Goal: Task Accomplishment & Management: Manage account settings

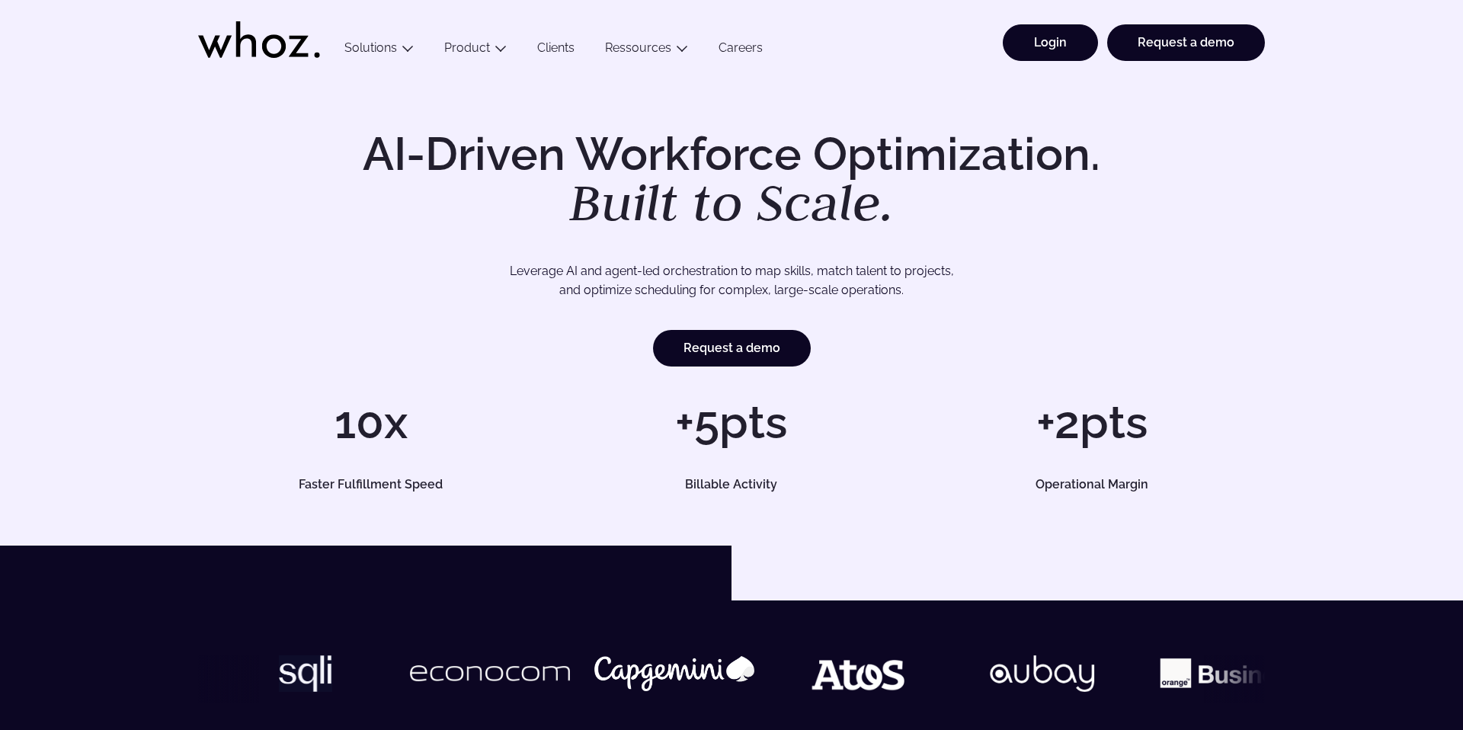
click at [1028, 45] on link "Login" at bounding box center [1050, 42] width 95 height 37
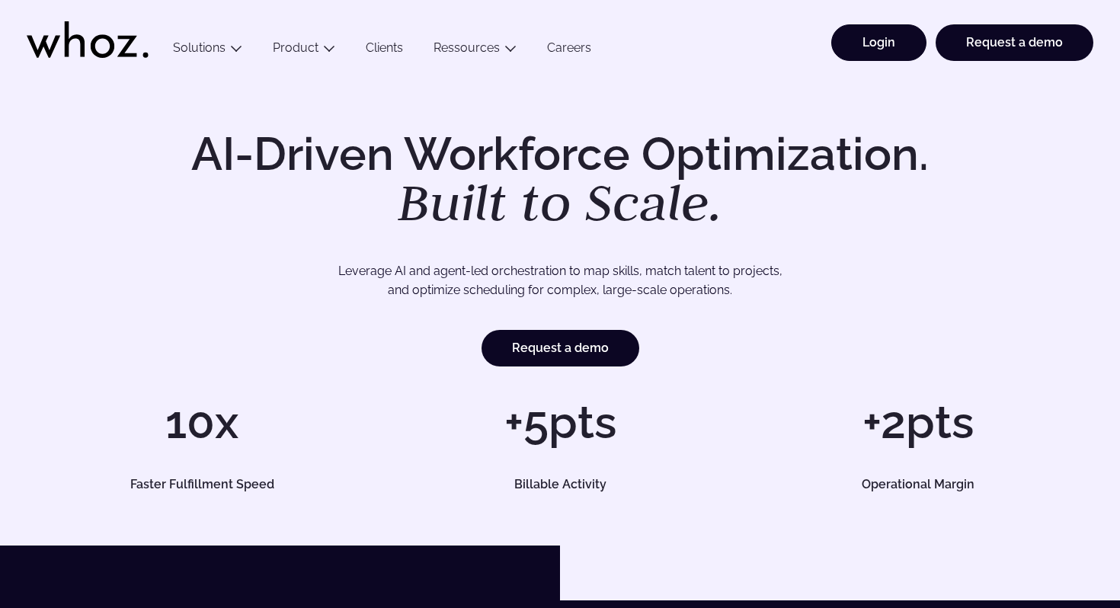
click at [903, 40] on link "Login" at bounding box center [879, 42] width 95 height 37
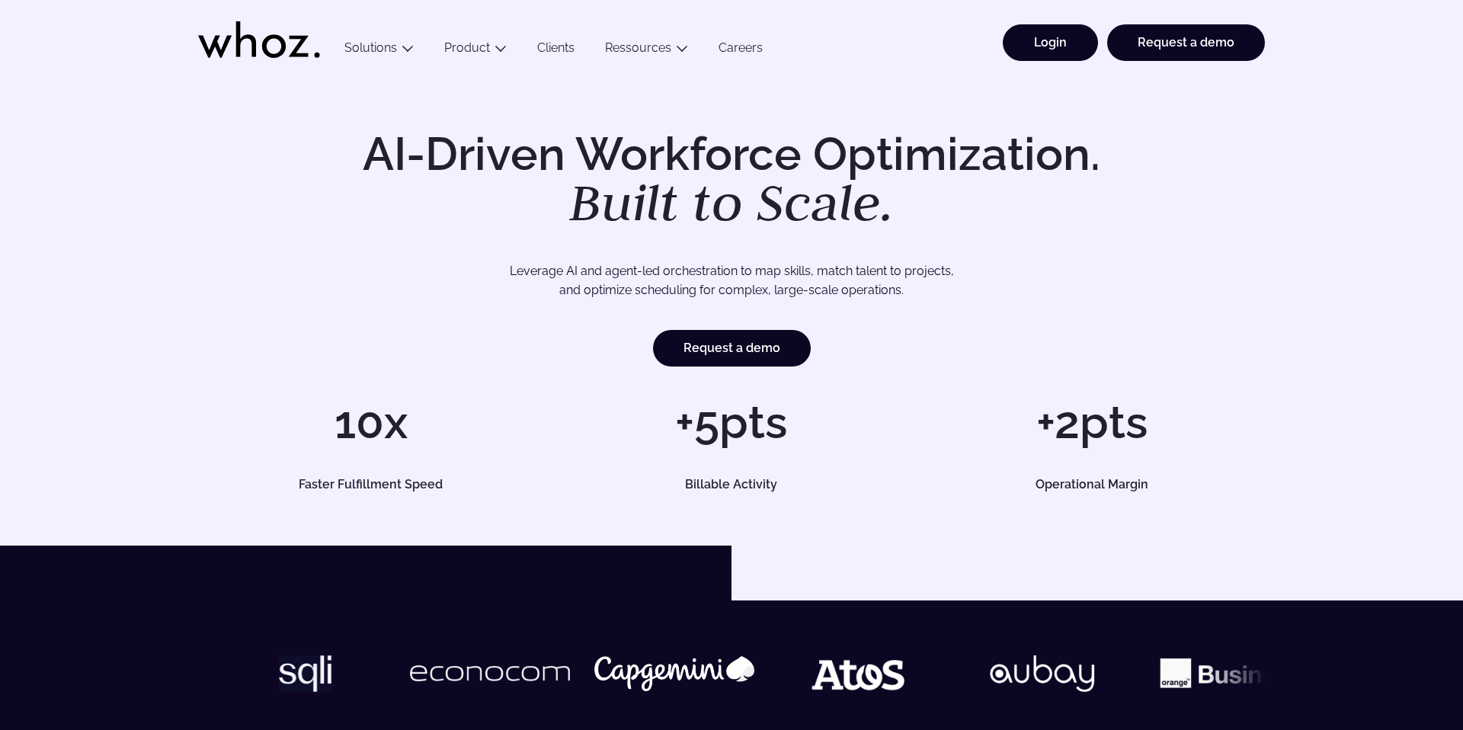
click at [1033, 50] on link "Login" at bounding box center [1050, 42] width 95 height 37
